Goal: Check status

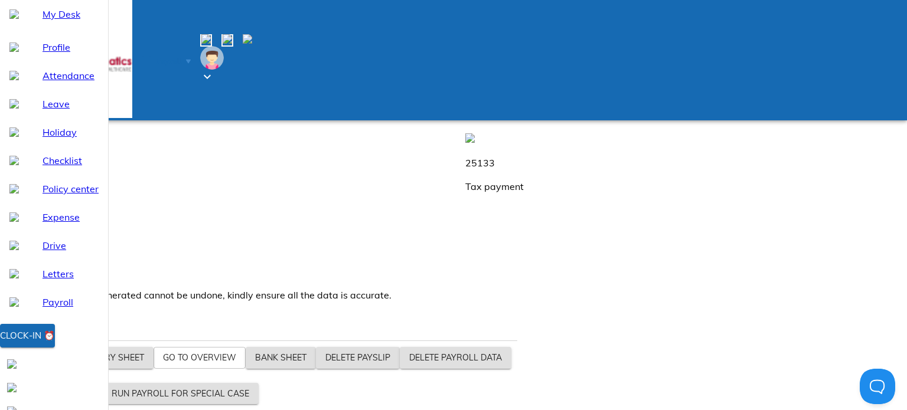
drag, startPoint x: 0, startPoint y: 0, endPoint x: 434, endPoint y: 193, distance: 475.3
click at [458, 125] on div "1174100 Wage Amount" at bounding box center [688, 82] width 460 height 85
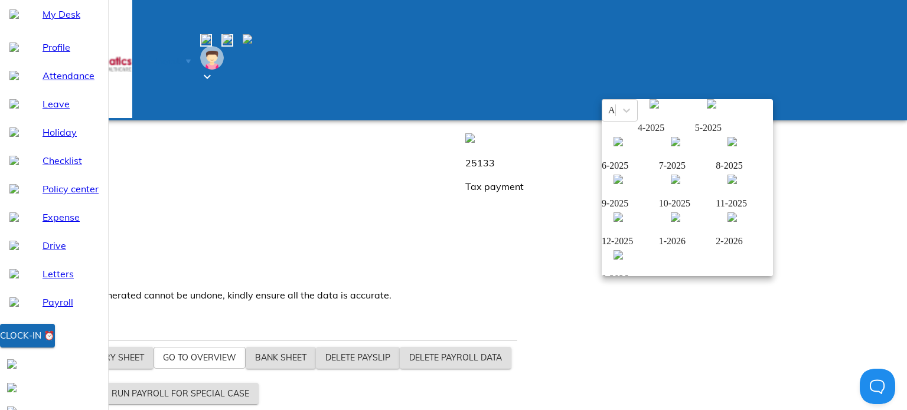
click at [670, 146] on img at bounding box center [674, 141] width 9 height 9
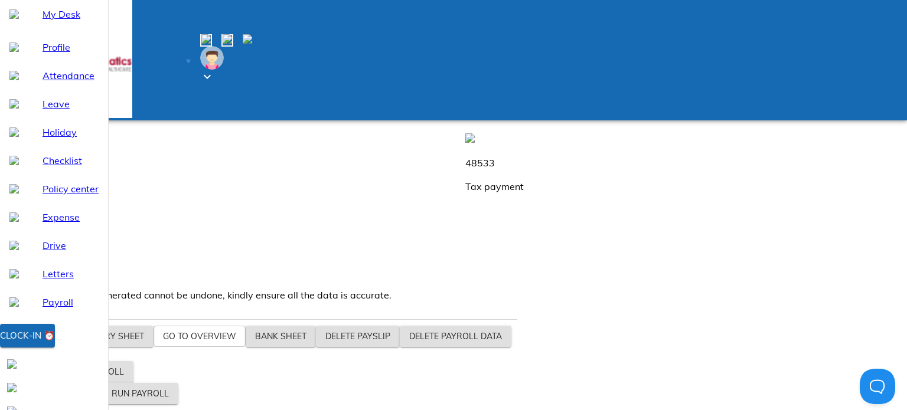
drag, startPoint x: 390, startPoint y: 183, endPoint x: 427, endPoint y: 184, distance: 37.8
click at [458, 125] on div "1270687 Wage Amount" at bounding box center [688, 82] width 460 height 85
drag, startPoint x: 204, startPoint y: 243, endPoint x: 234, endPoint y: 243, distance: 30.1
click at [234, 210] on div "1218554 Salary payout" at bounding box center [228, 167] width 460 height 85
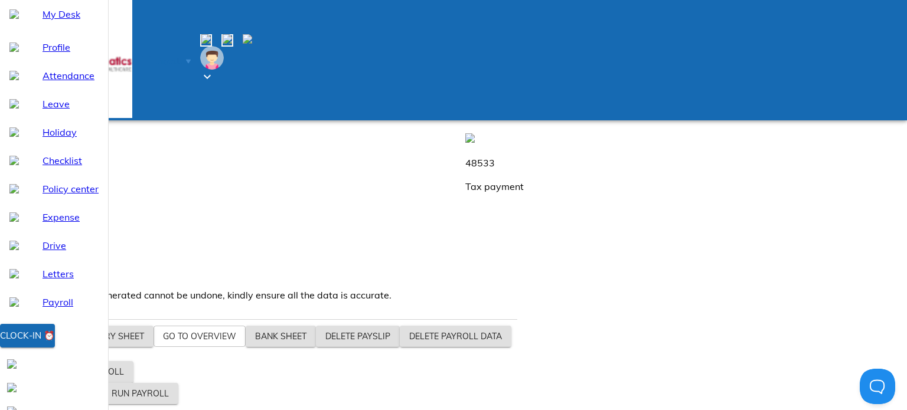
click at [234, 210] on div "1218554 Salary payout" at bounding box center [228, 167] width 460 height 85
